Goal: Navigation & Orientation: Understand site structure

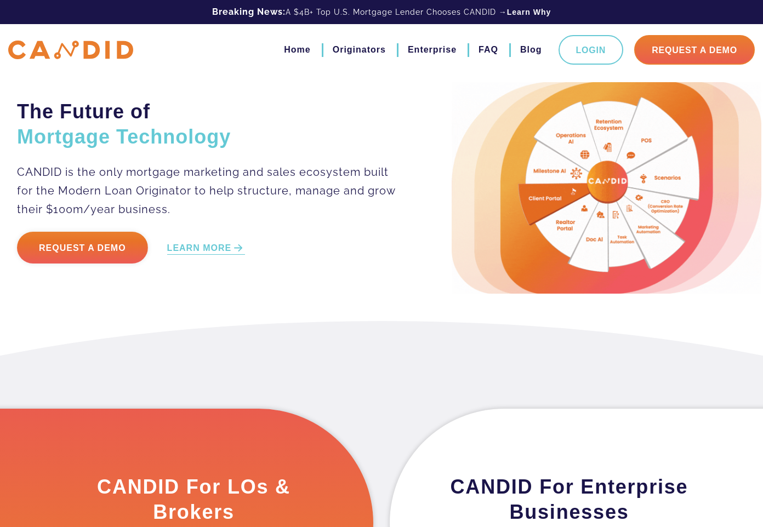
click at [616, 186] on img at bounding box center [607, 188] width 310 height 212
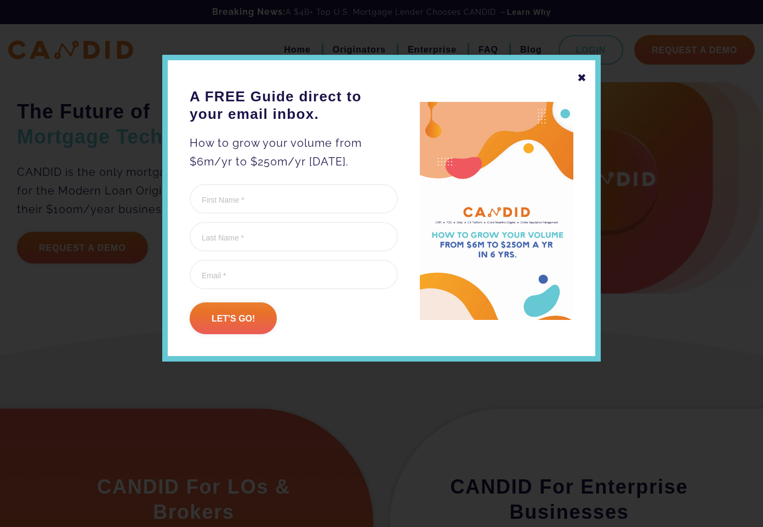
click at [583, 77] on div "✖" at bounding box center [582, 78] width 10 height 19
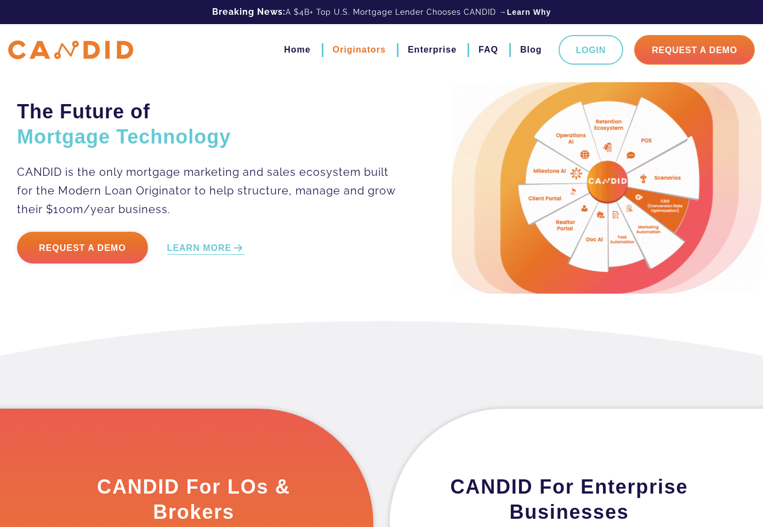
click at [349, 51] on link "Originators" at bounding box center [359, 50] width 53 height 19
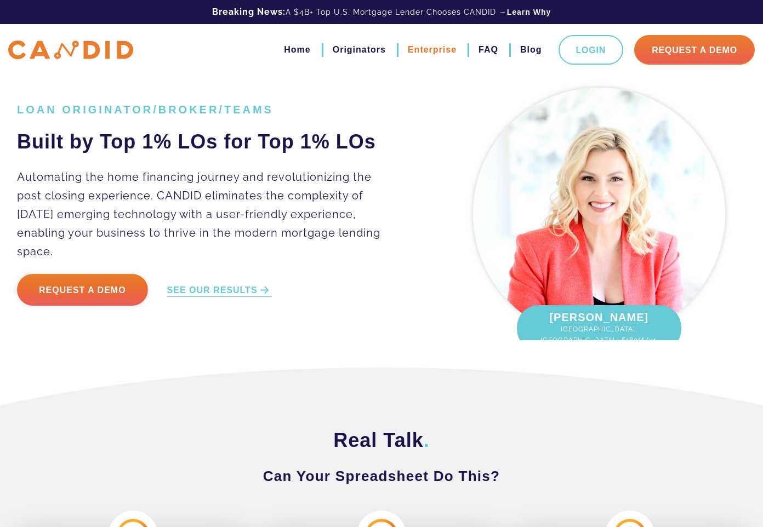
click at [425, 53] on link "Enterprise" at bounding box center [432, 50] width 49 height 19
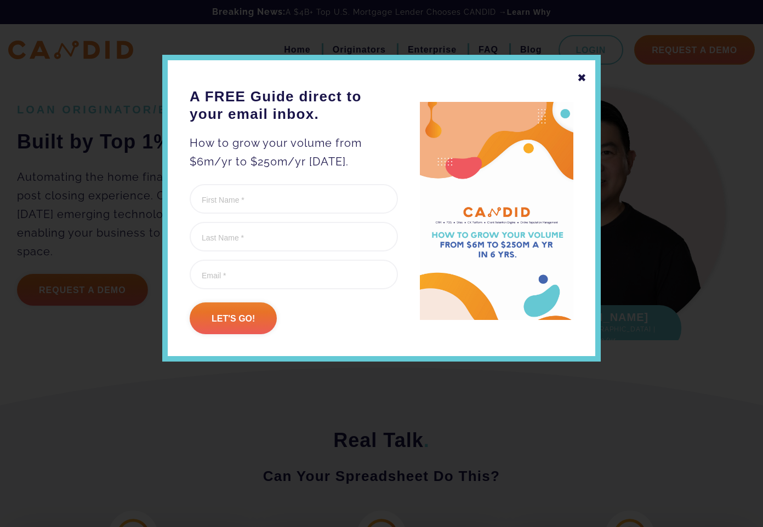
click at [583, 76] on div "✖" at bounding box center [582, 78] width 10 height 19
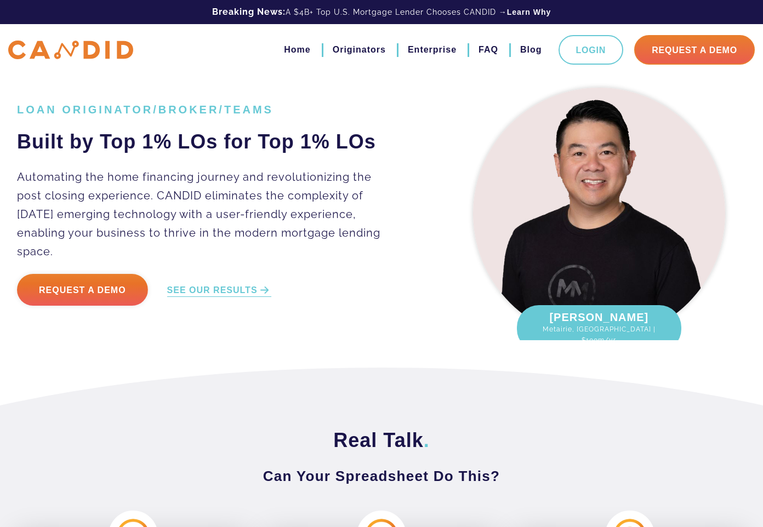
click at [418, 244] on div "LOAN ORIGINATOR/BROKER/TEAMS Built by Top 1% LOs for Top 1% LOs Automating the …" at bounding box center [226, 211] width 435 height 217
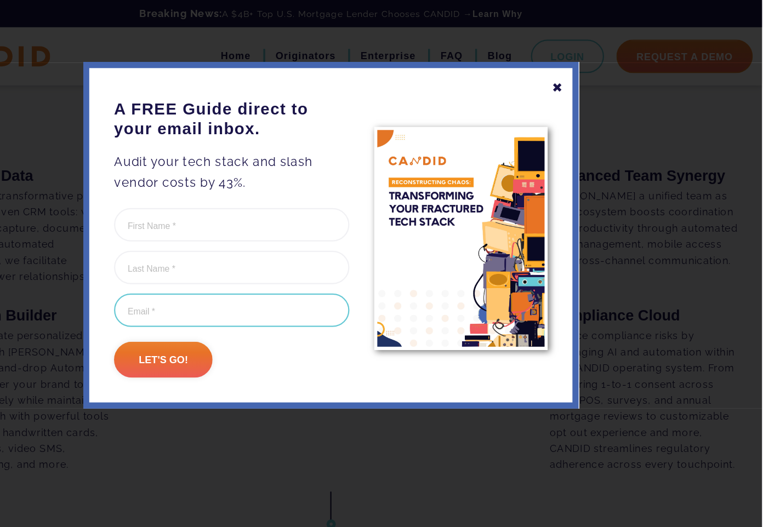
scroll to position [459, 0]
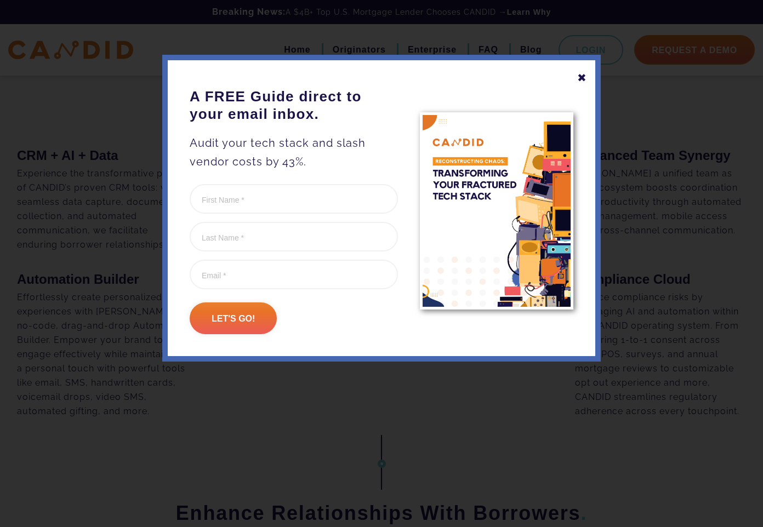
click at [582, 79] on div "✖" at bounding box center [582, 78] width 10 height 19
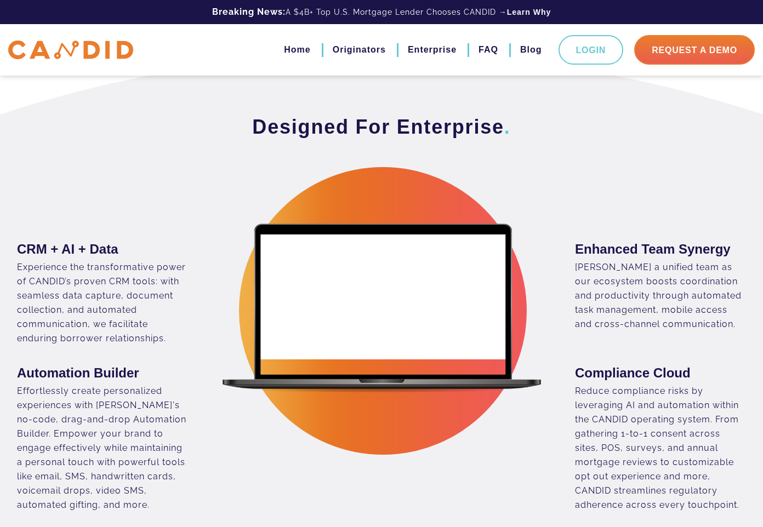
scroll to position [0, 0]
